Goal: Navigation & Orientation: Go to known website

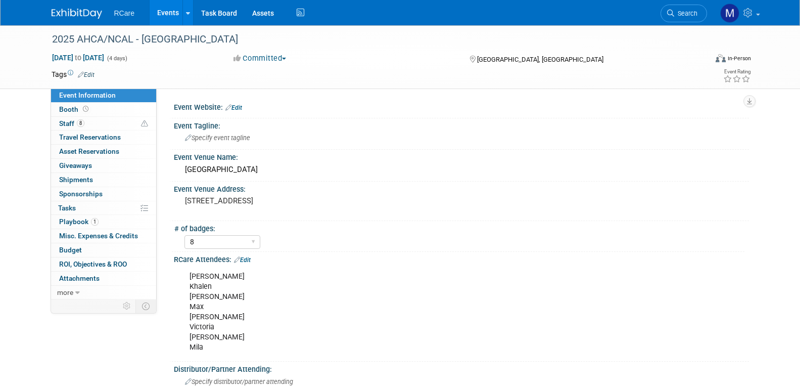
select select "8"
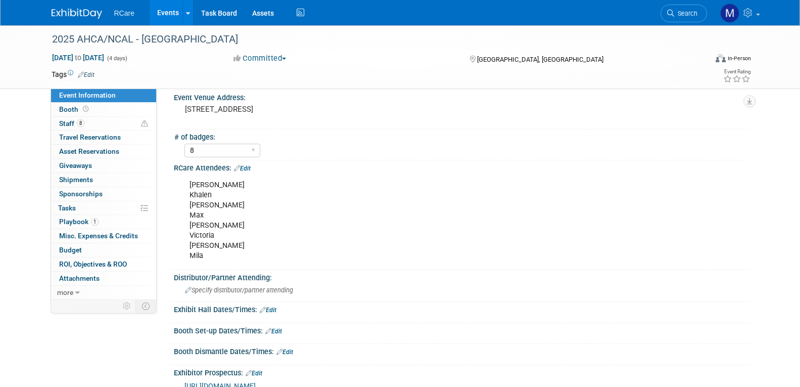
click at [163, 13] on link "Events" at bounding box center [168, 12] width 37 height 25
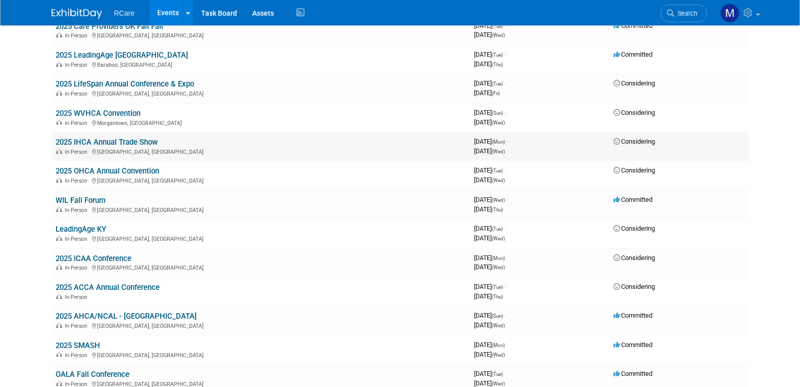
scroll to position [202, 0]
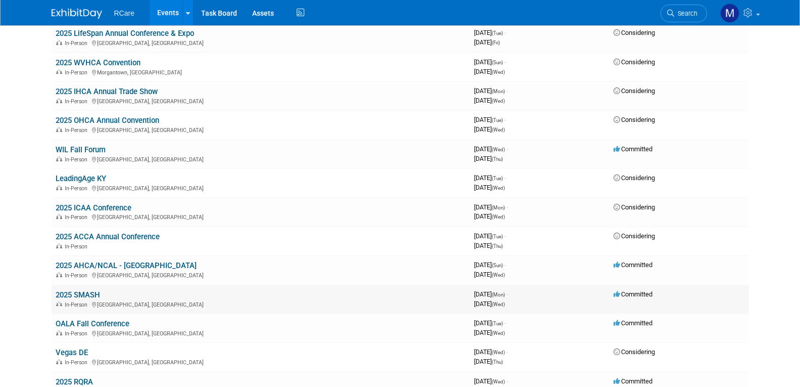
click at [80, 296] on link "2025 SMASH" at bounding box center [78, 294] width 44 height 9
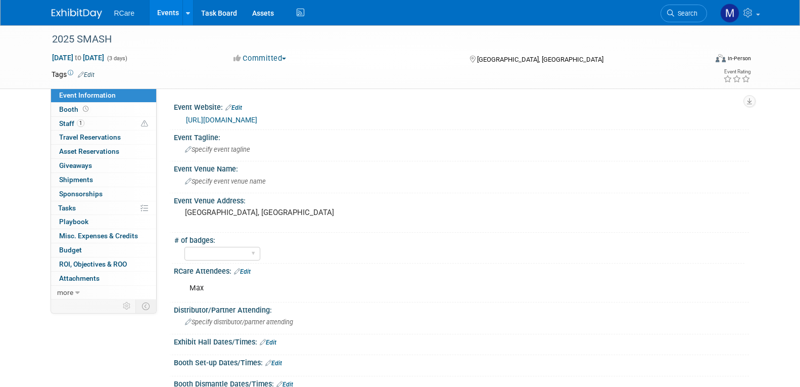
click at [257, 122] on link "https://www.hmpglobalevents.com/smash" at bounding box center [221, 120] width 71 height 8
